Goal: Download file/media

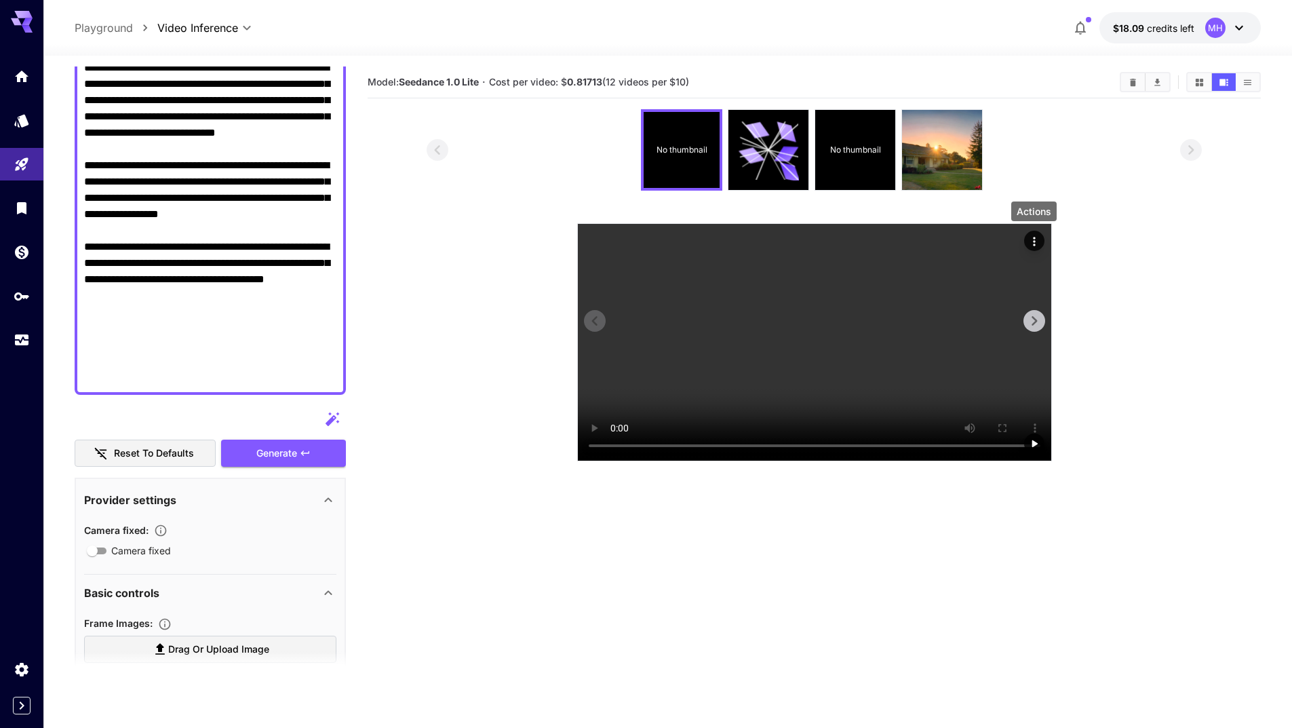
click at [1033, 237] on icon "Actions" at bounding box center [1034, 241] width 2 height 9
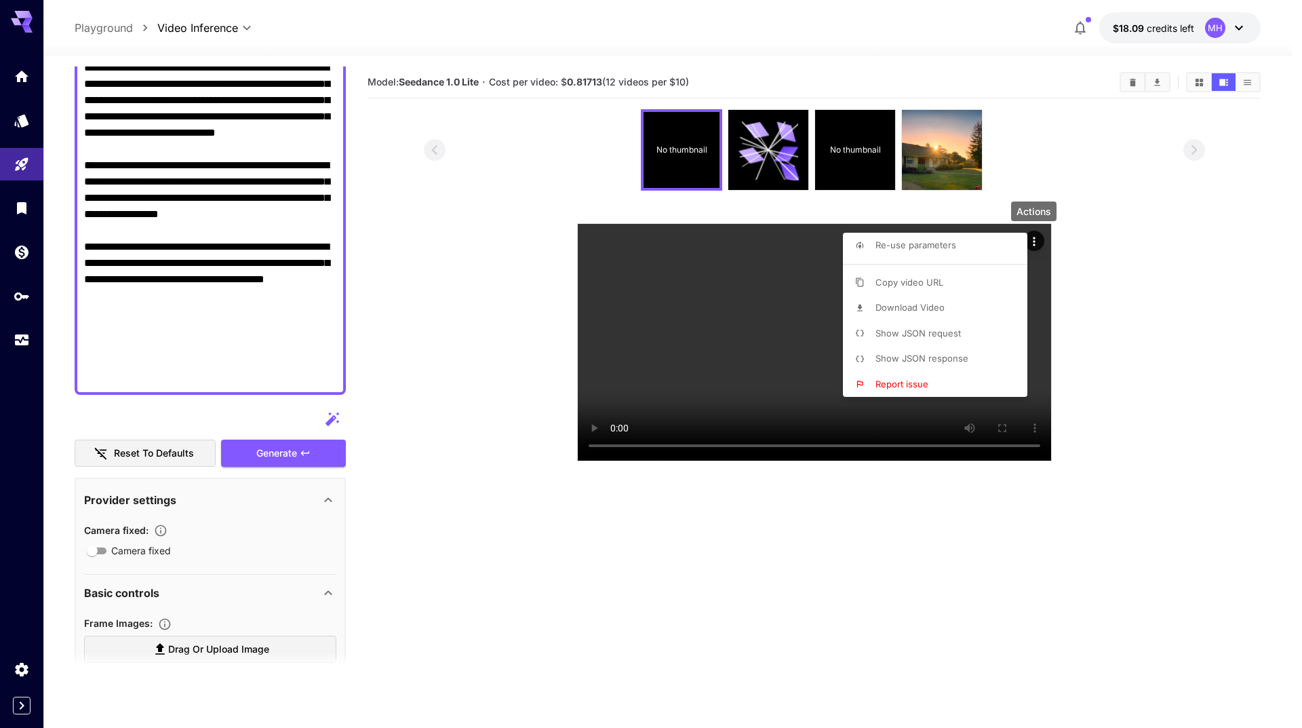
click at [881, 312] on span "Download Video" at bounding box center [909, 307] width 69 height 11
click at [166, 224] on div at bounding box center [651, 364] width 1302 height 728
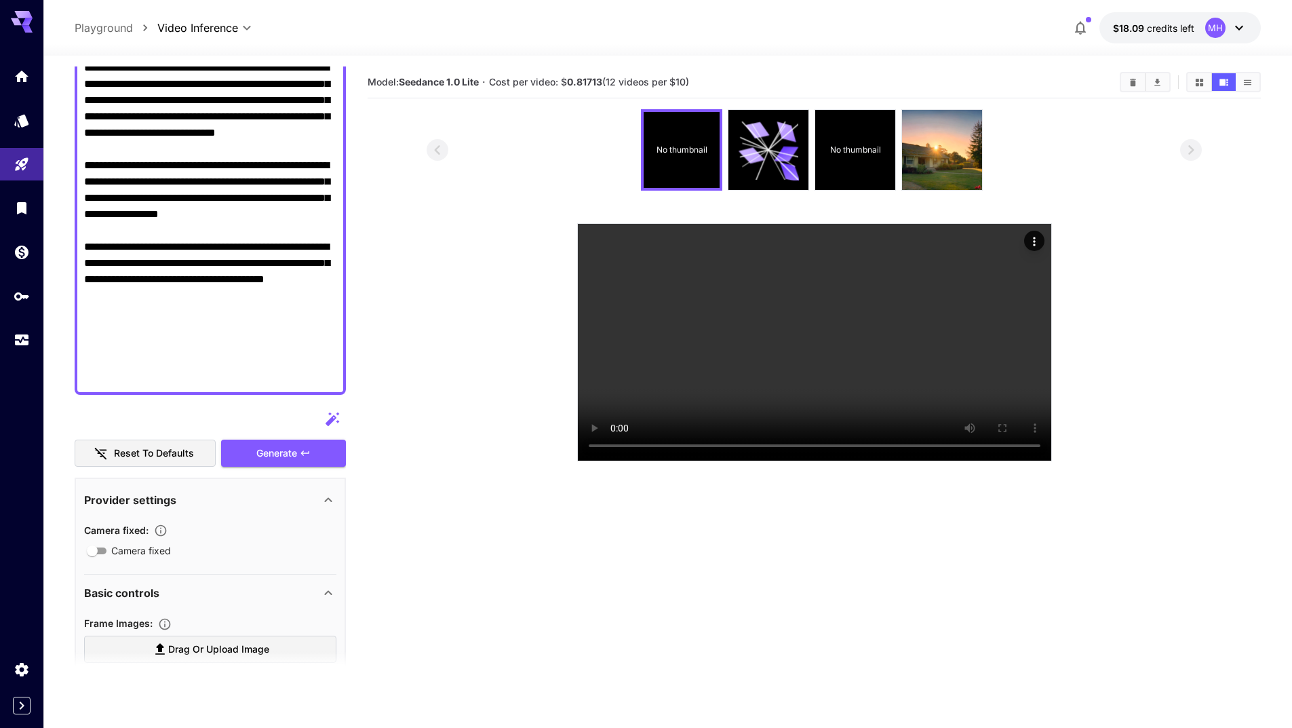
click at [218, 210] on textarea "Camera fixed" at bounding box center [210, 43] width 252 height 683
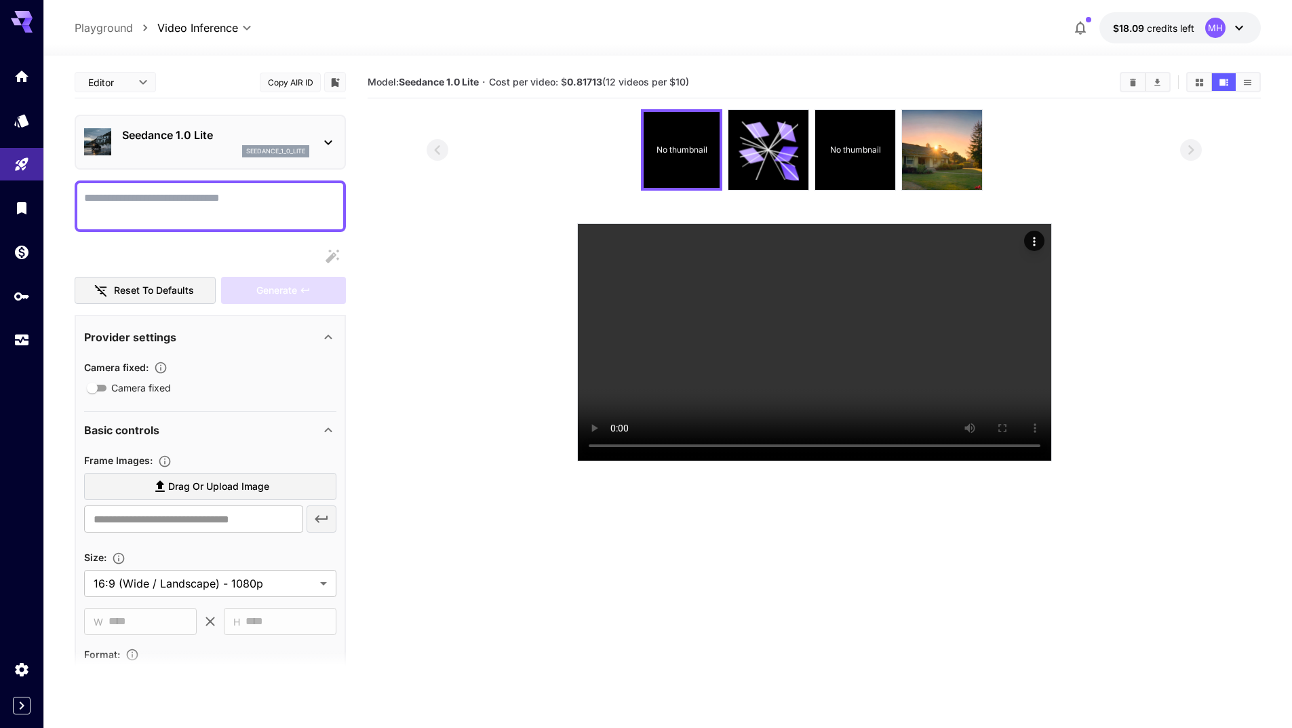
paste textarea "**********"
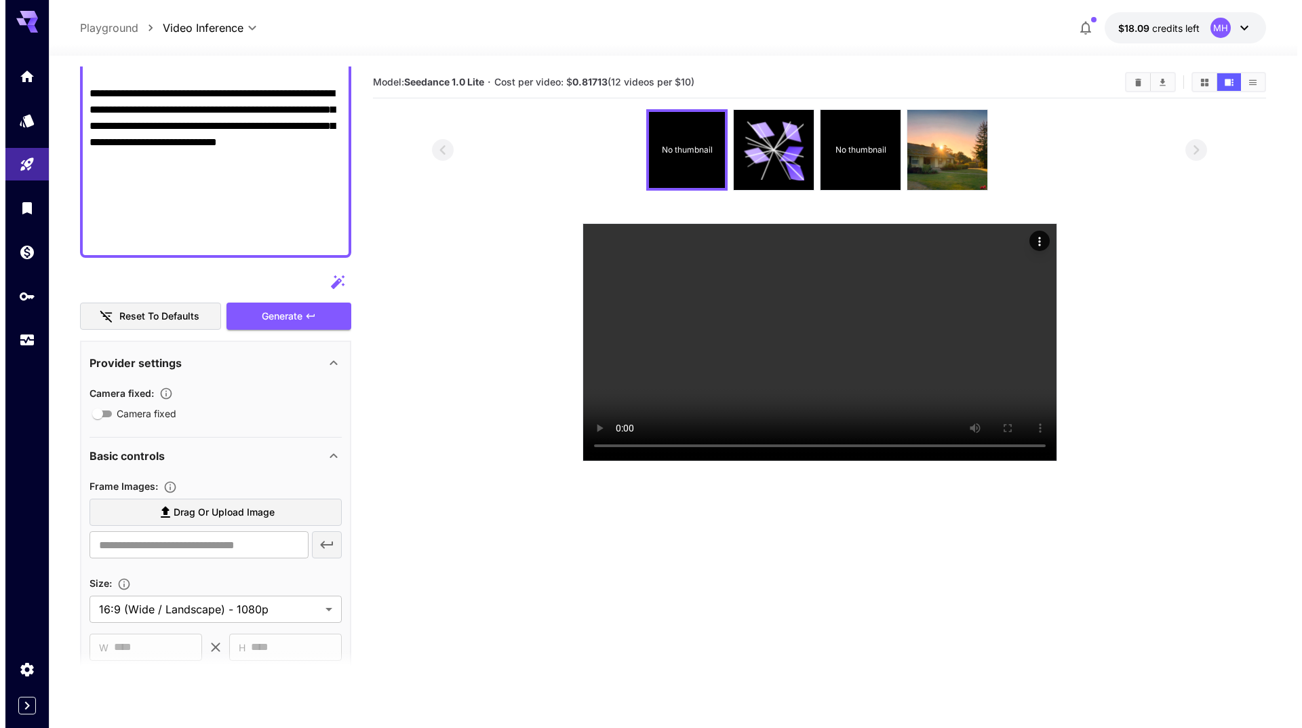
scroll to position [494, 0]
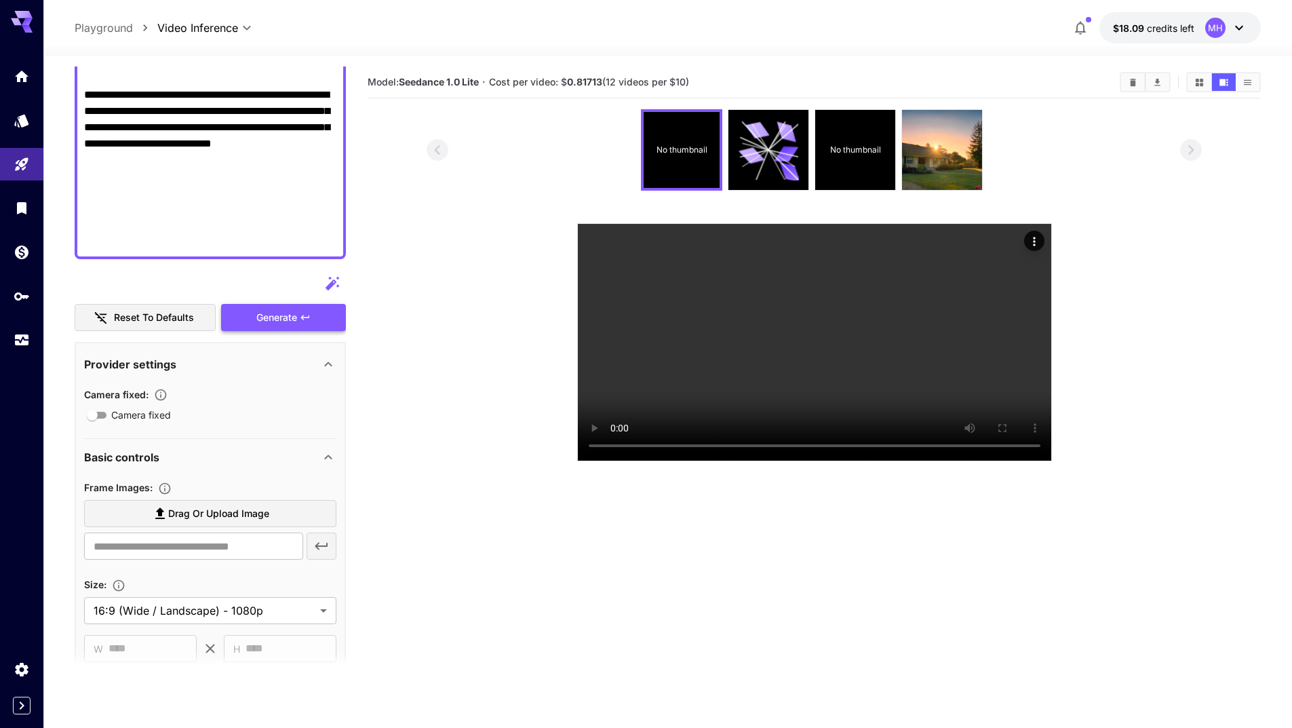
type textarea "**********"
click at [272, 315] on div "Generate" at bounding box center [283, 318] width 125 height 28
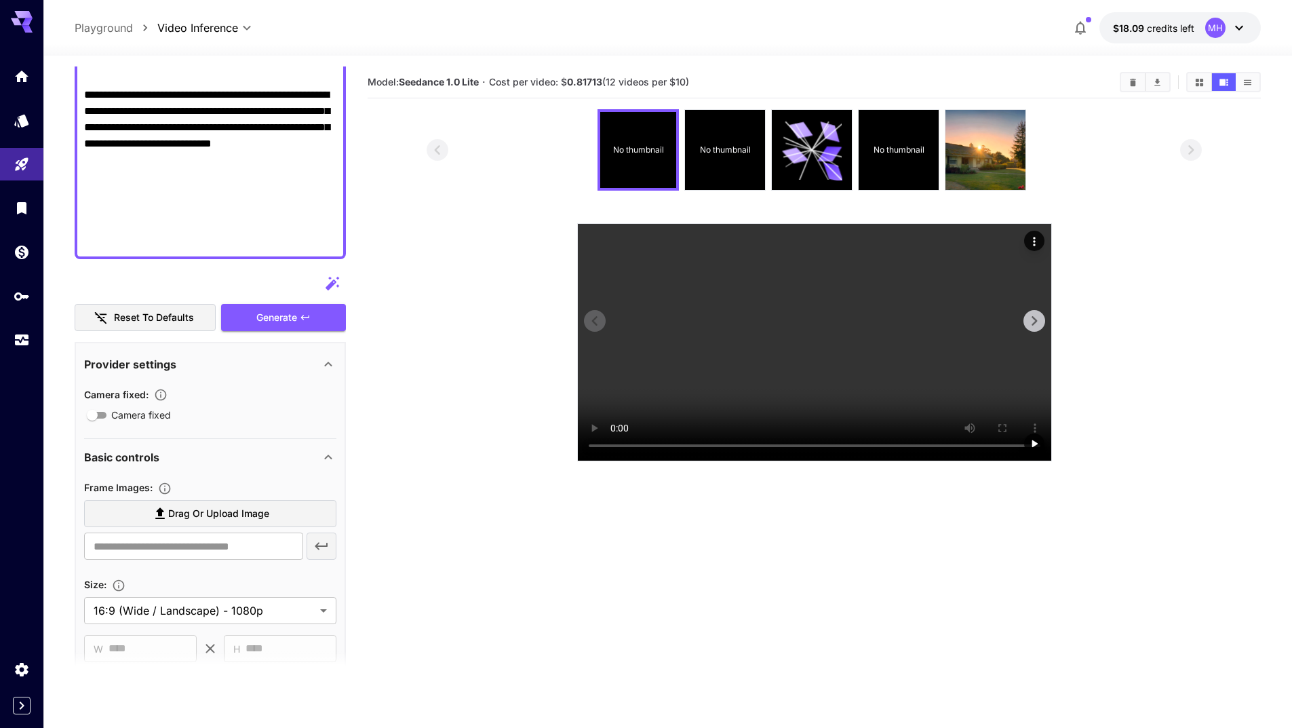
click at [1031, 238] on icon "Actions" at bounding box center [1034, 242] width 14 height 14
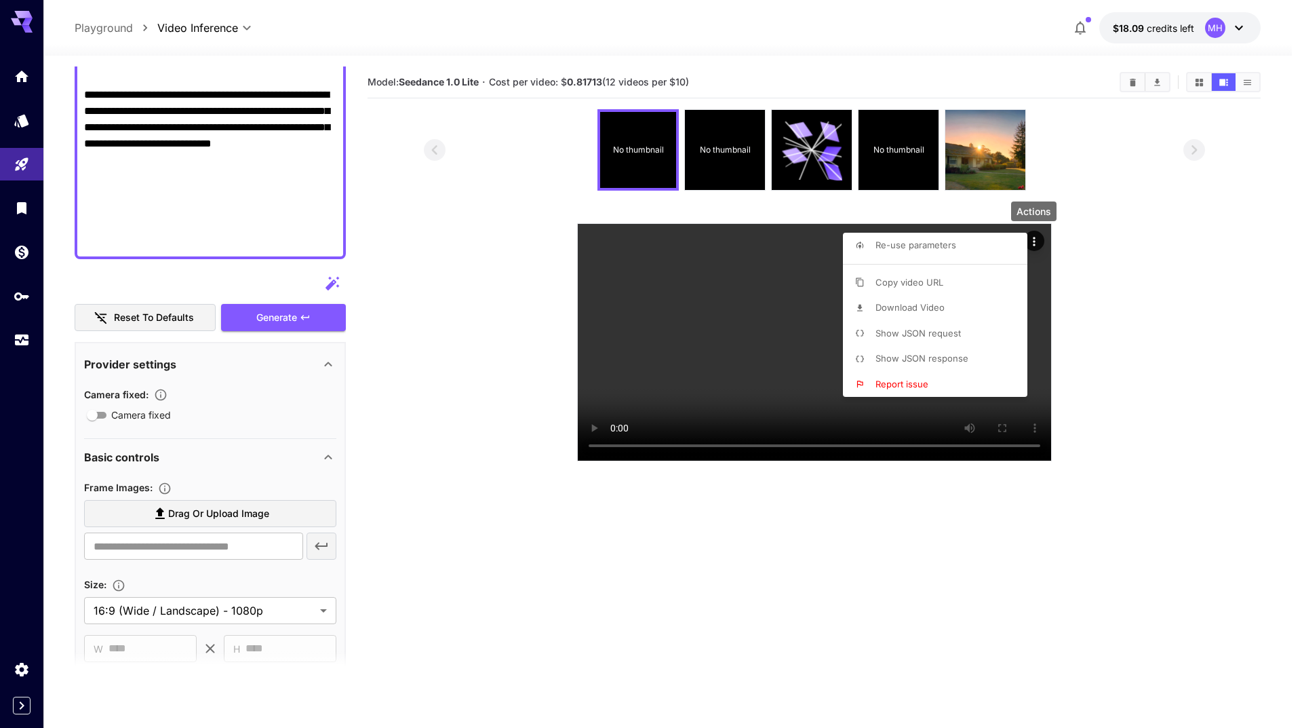
click at [913, 306] on span "Download Video" at bounding box center [909, 307] width 69 height 11
click at [1153, 87] on div at bounding box center [651, 364] width 1302 height 728
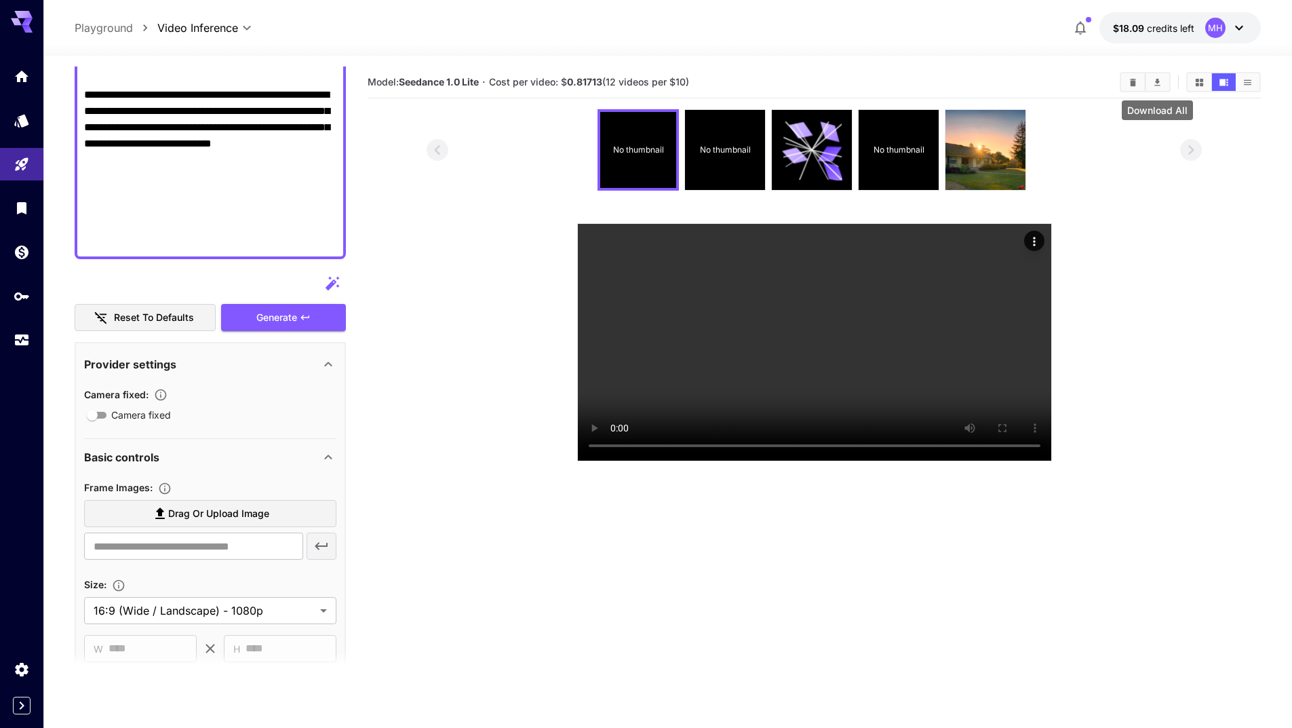
click at [1156, 86] on icon "Download All" at bounding box center [1157, 82] width 10 height 10
click at [1033, 240] on icon "Actions" at bounding box center [1034, 242] width 14 height 14
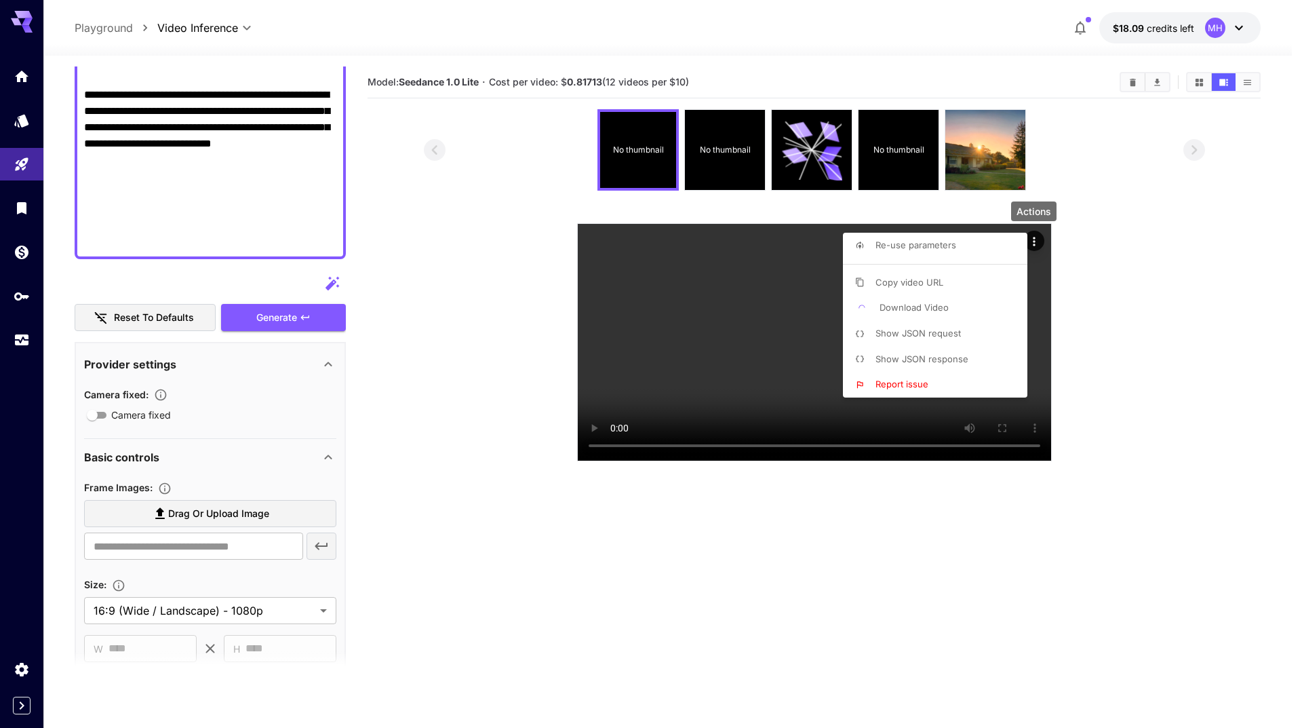
click at [903, 306] on span "Download Video" at bounding box center [913, 307] width 69 height 11
click at [908, 313] on p "Download Video" at bounding box center [913, 308] width 69 height 14
click at [903, 309] on span "Download Video" at bounding box center [909, 307] width 69 height 11
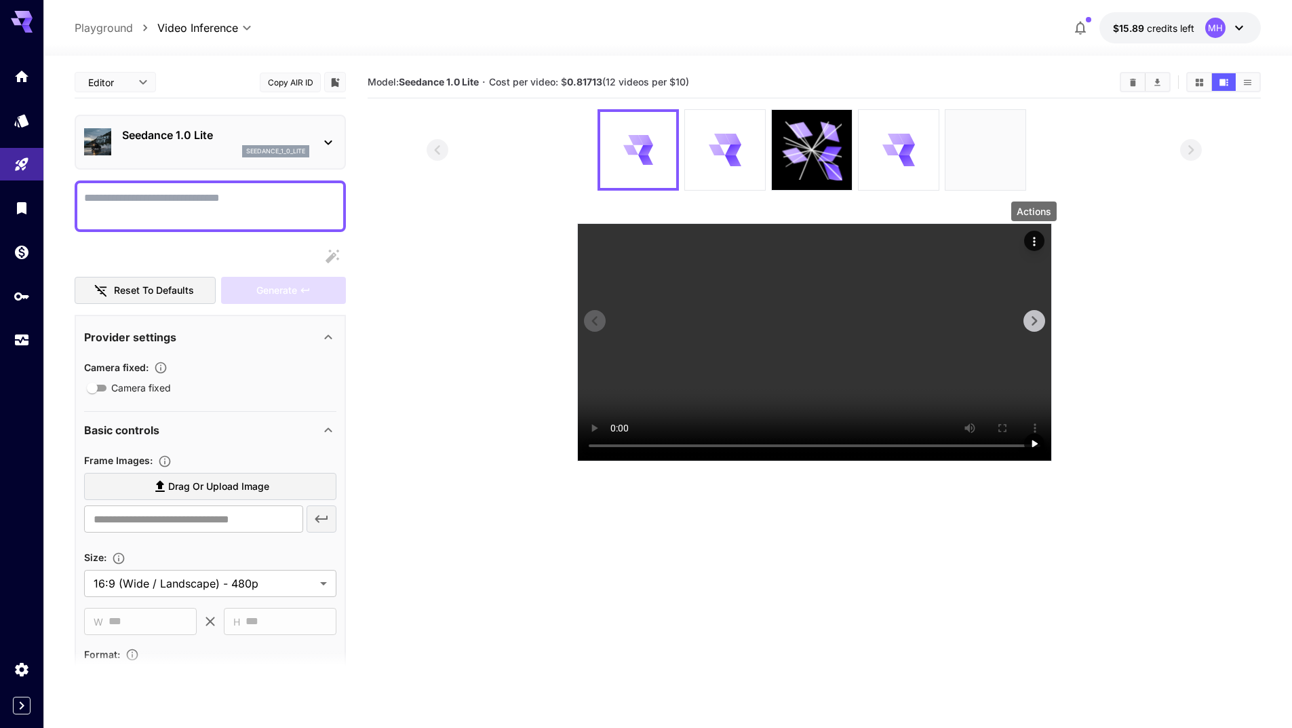
click at [1035, 238] on icon "Actions" at bounding box center [1034, 241] width 2 height 9
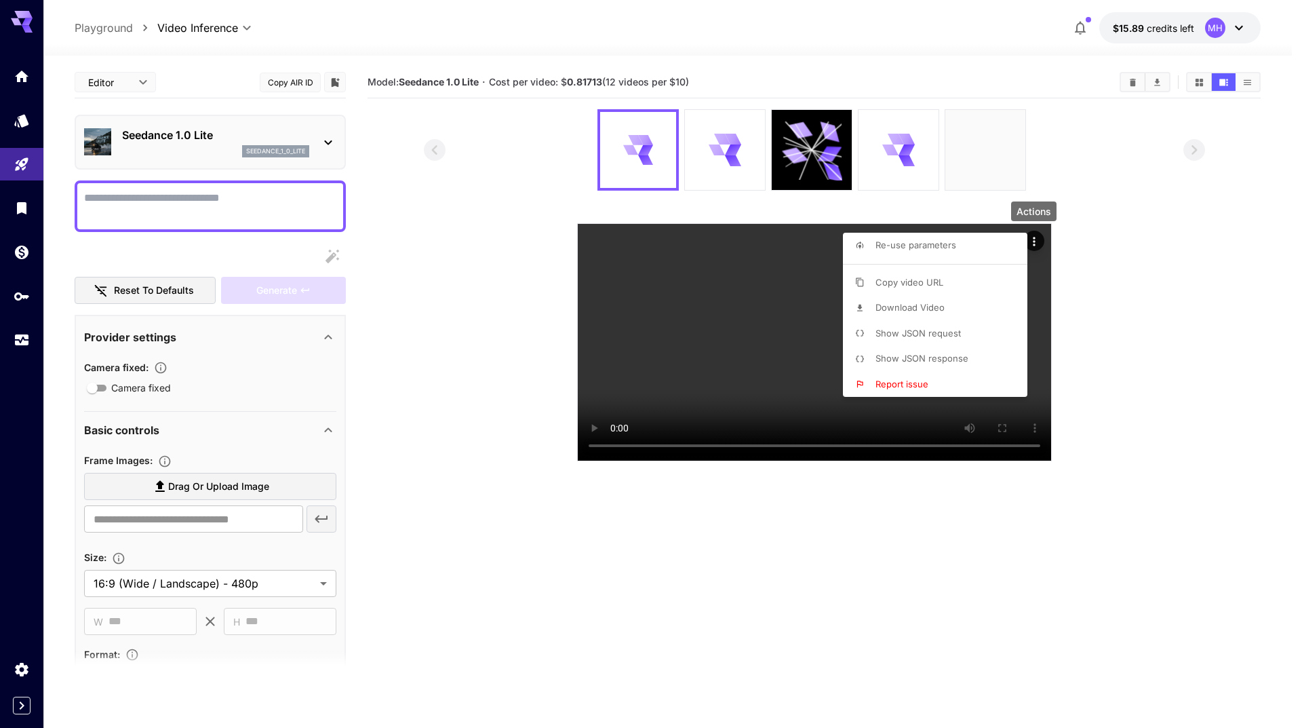
click at [1178, 310] on div at bounding box center [651, 364] width 1302 height 728
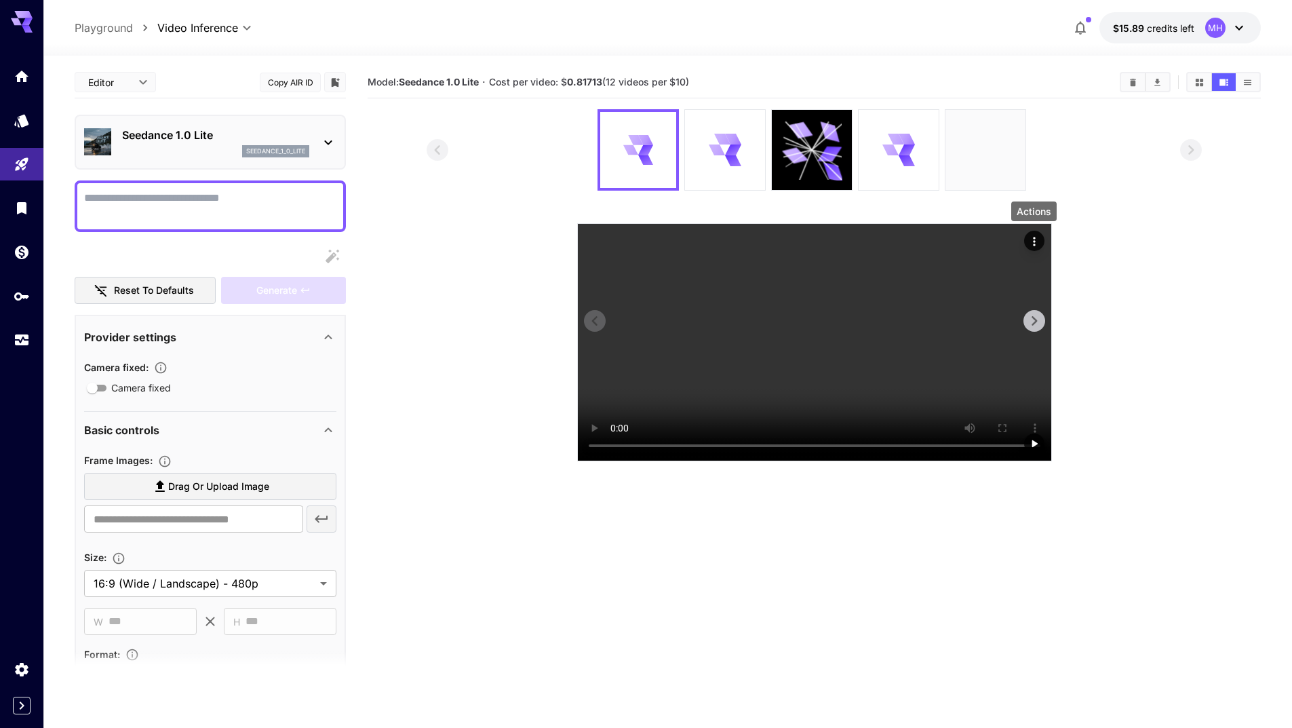
click at [1037, 238] on icon "Actions" at bounding box center [1034, 242] width 14 height 14
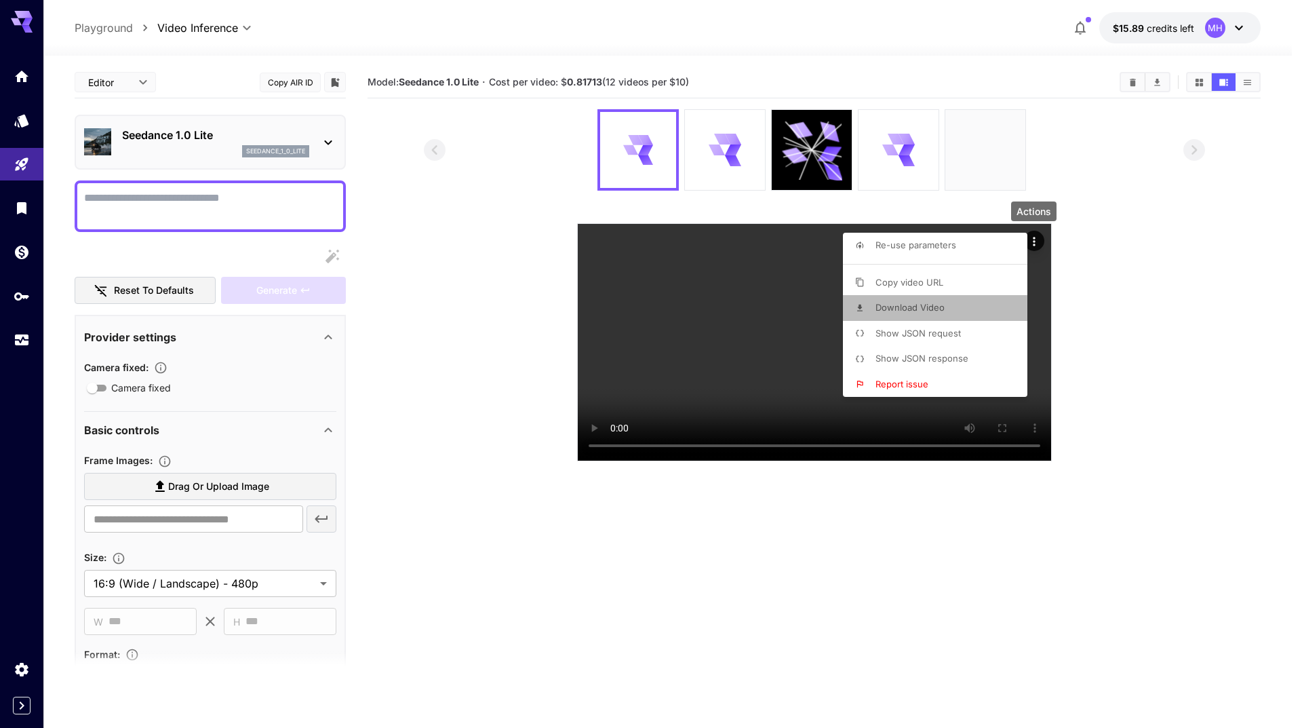
click at [941, 303] on span "Download Video" at bounding box center [909, 307] width 69 height 11
click at [1120, 298] on div at bounding box center [651, 364] width 1302 height 728
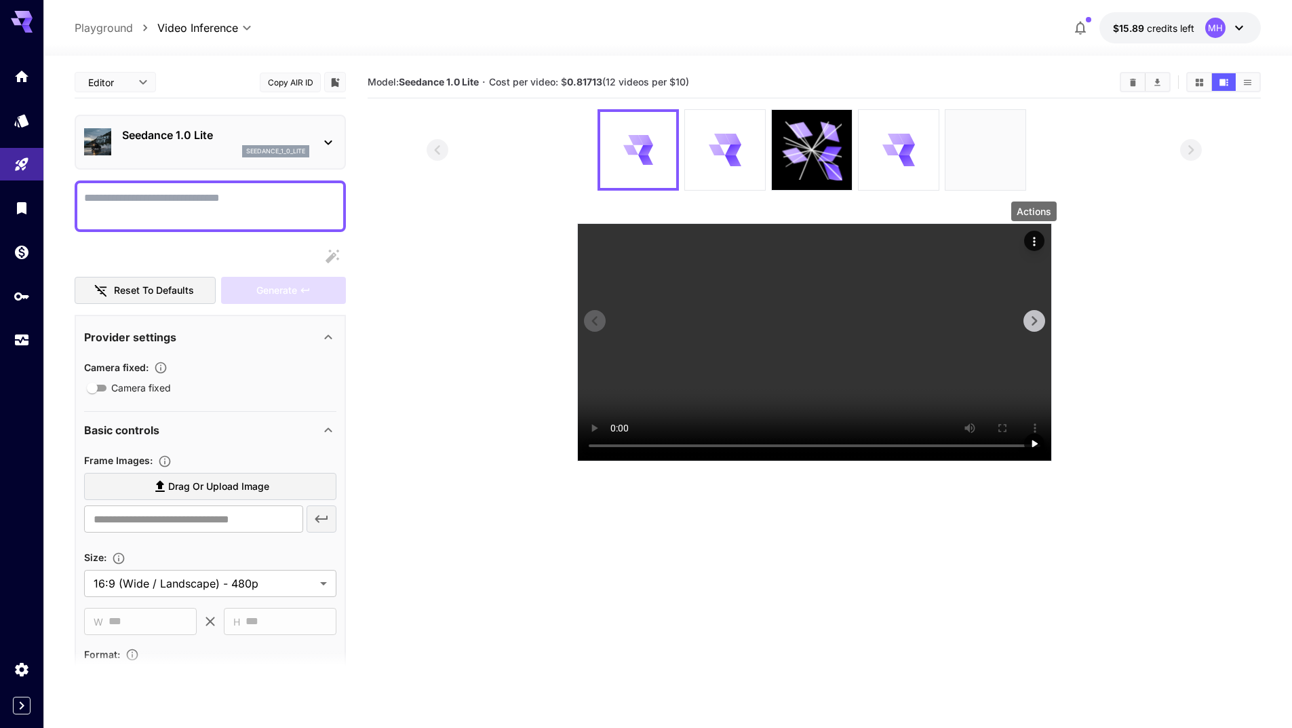
click at [1031, 242] on icon "Actions" at bounding box center [1034, 242] width 14 height 14
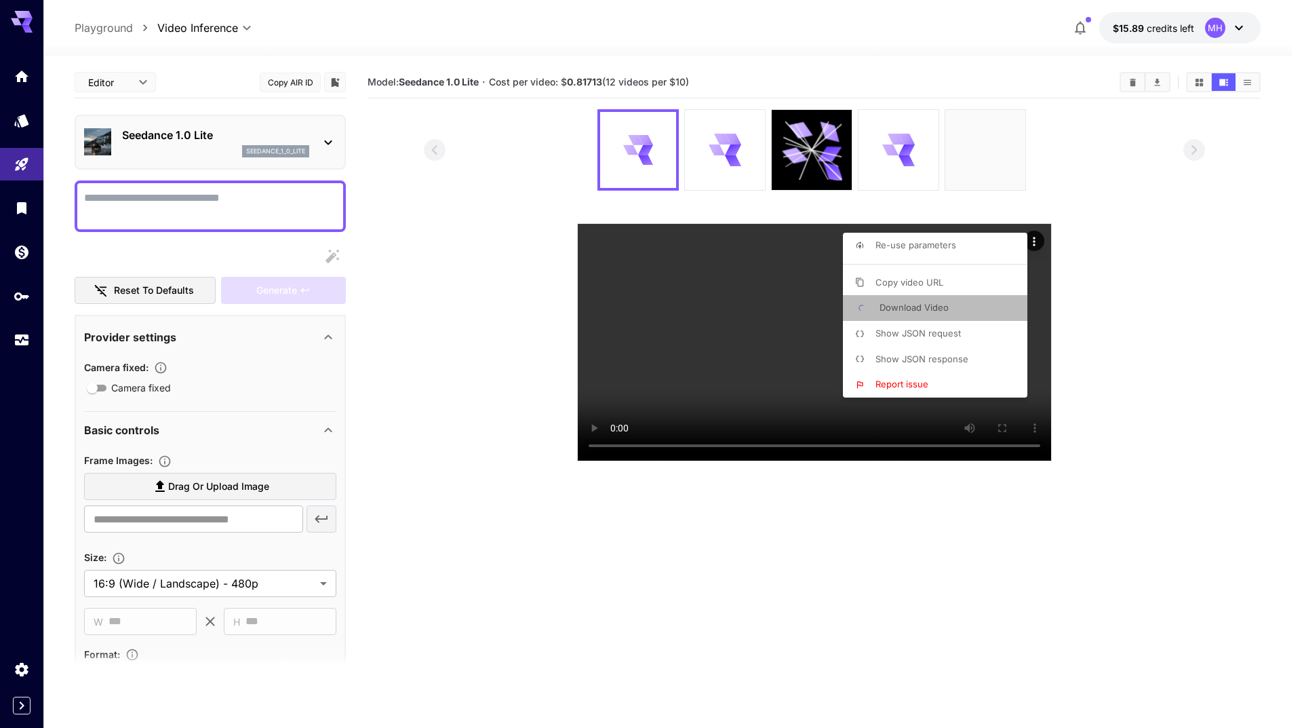
click at [943, 301] on p "Download Video" at bounding box center [913, 308] width 69 height 14
click at [1163, 80] on div at bounding box center [651, 364] width 1302 height 728
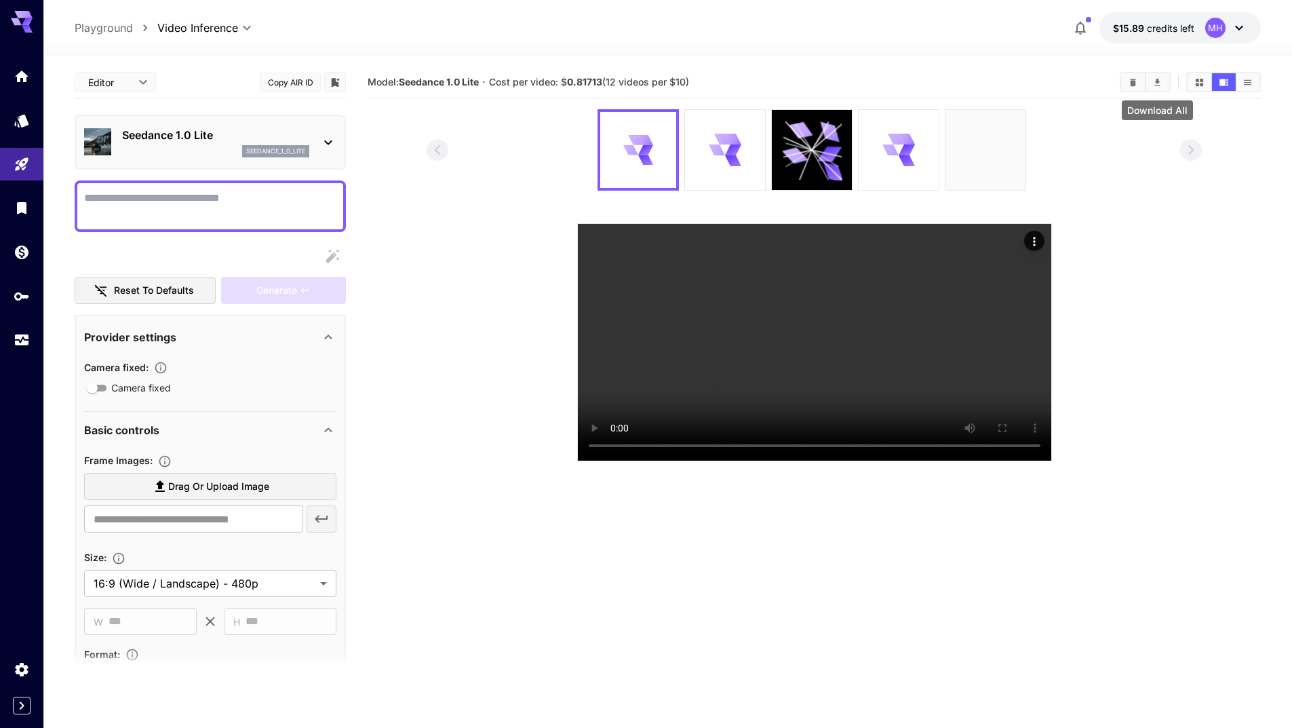
click at [1154, 90] on button "Download All" at bounding box center [1157, 82] width 24 height 18
click at [1035, 242] on icon "Actions" at bounding box center [1034, 242] width 14 height 14
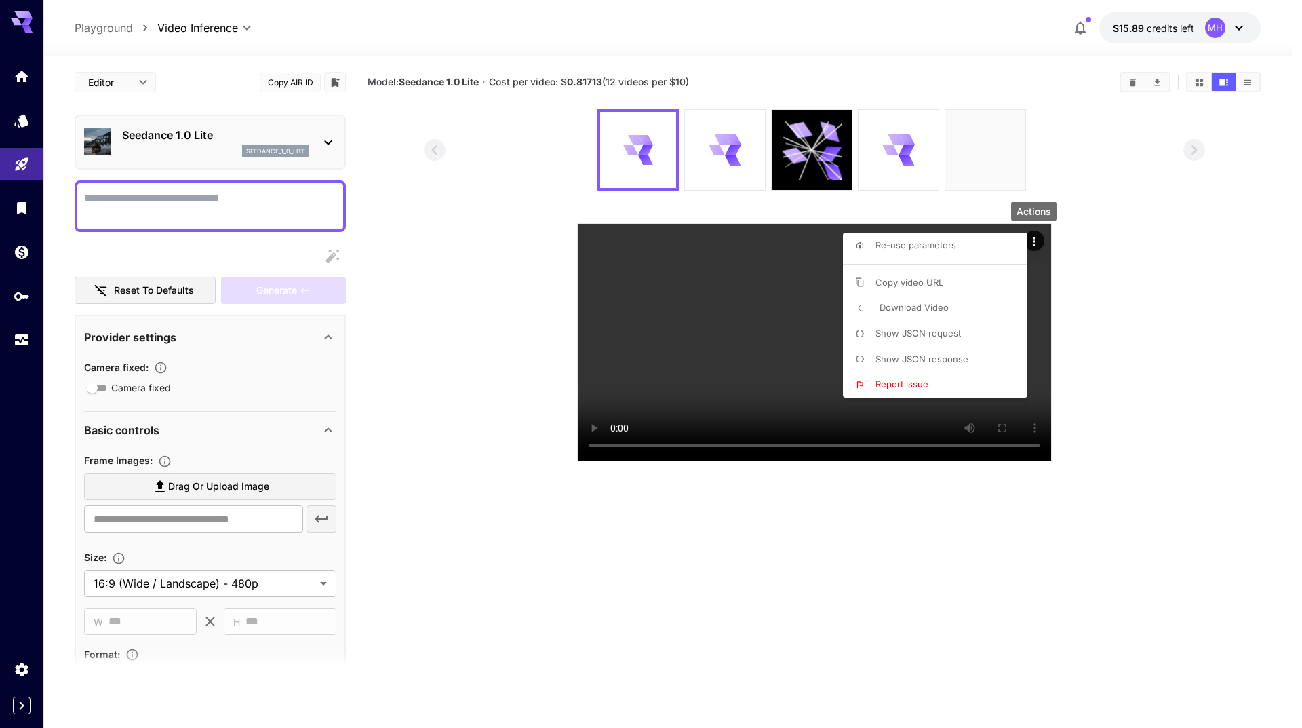
click at [911, 306] on span "Download Video" at bounding box center [913, 307] width 69 height 11
click at [911, 305] on span "Download Video" at bounding box center [913, 307] width 69 height 11
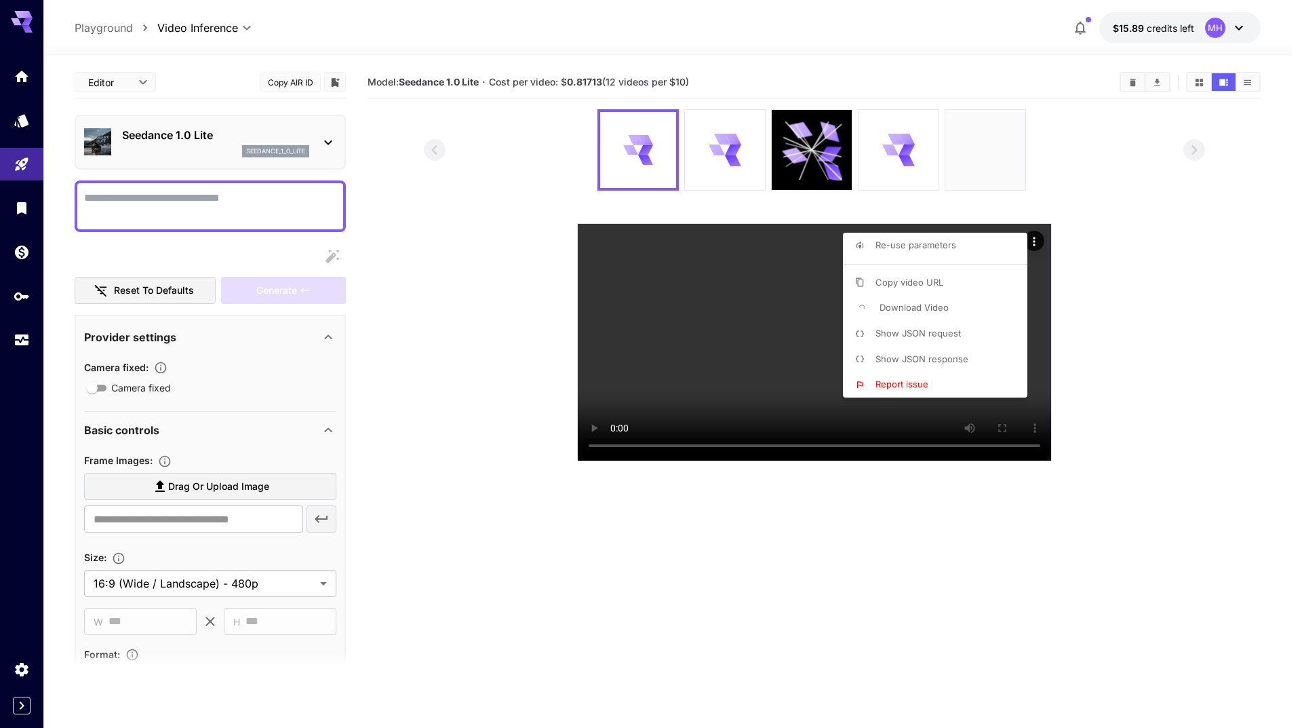
click at [911, 305] on span "Download Video" at bounding box center [913, 307] width 69 height 11
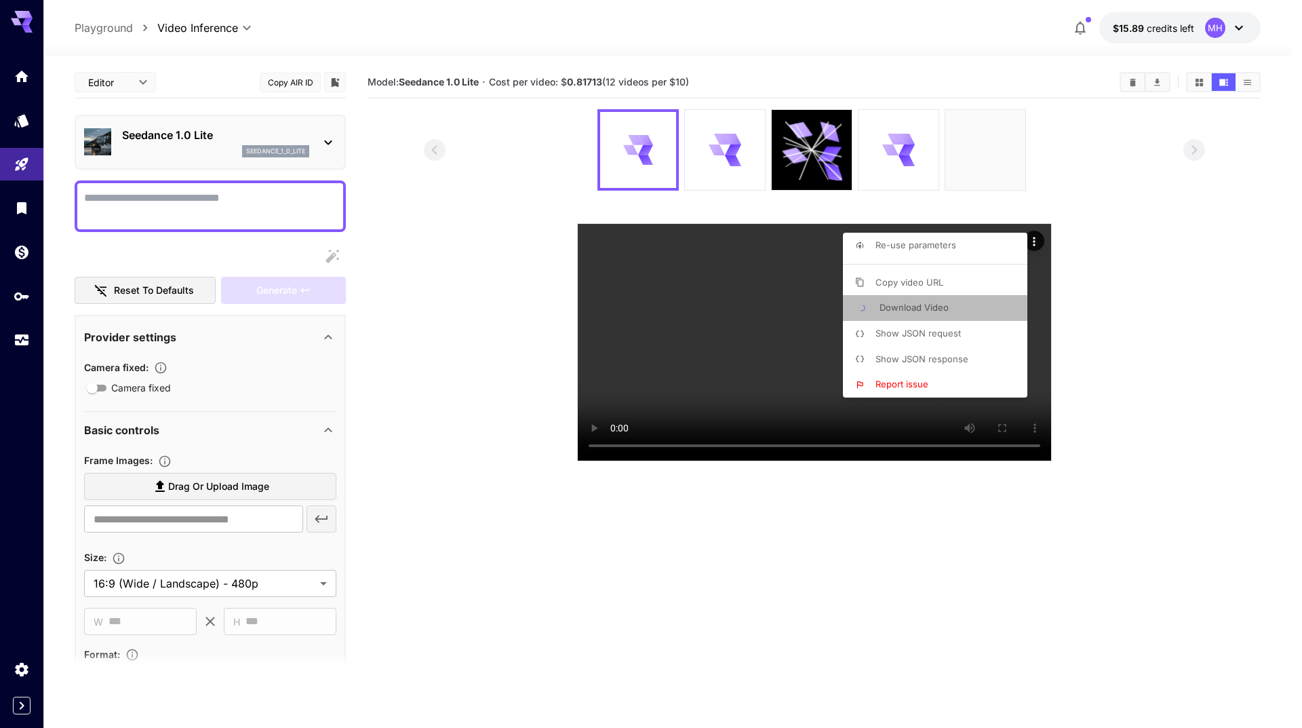
click at [911, 305] on span "Download Video" at bounding box center [913, 307] width 69 height 11
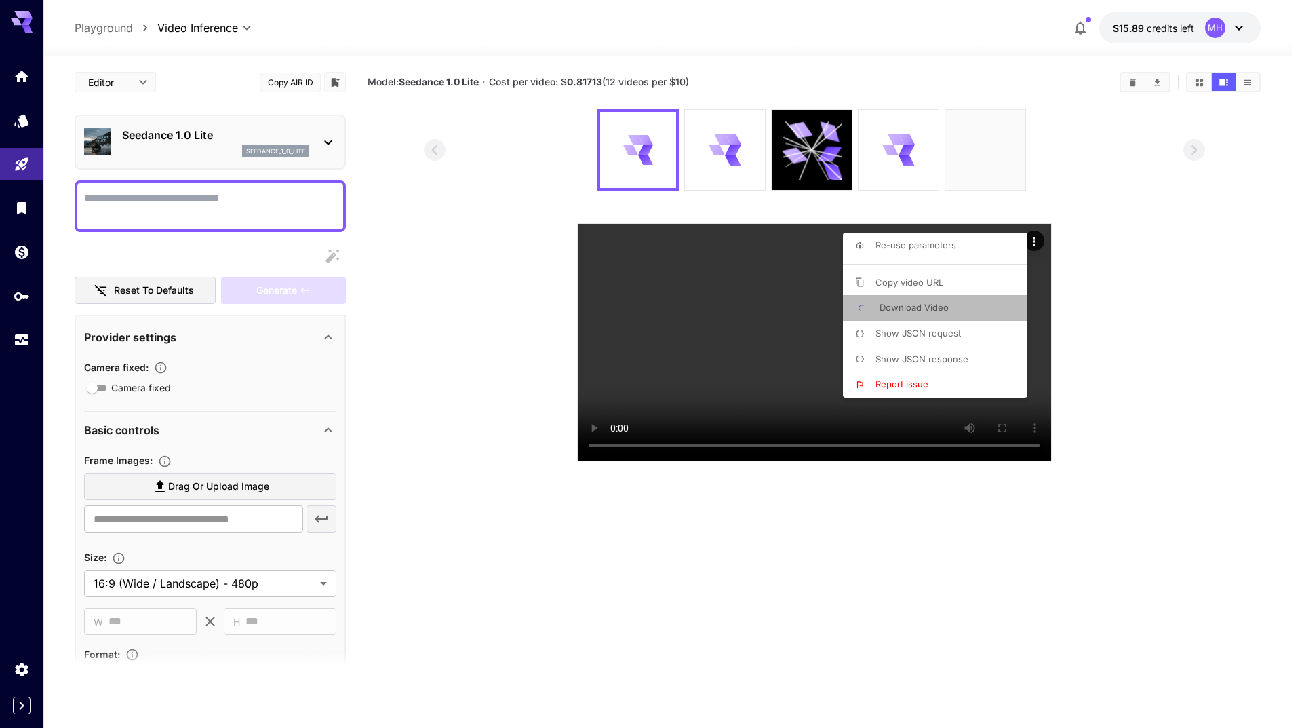
click at [911, 305] on span "Download Video" at bounding box center [913, 307] width 69 height 11
click at [1151, 332] on div at bounding box center [651, 364] width 1302 height 728
